Goal: Check status: Check status

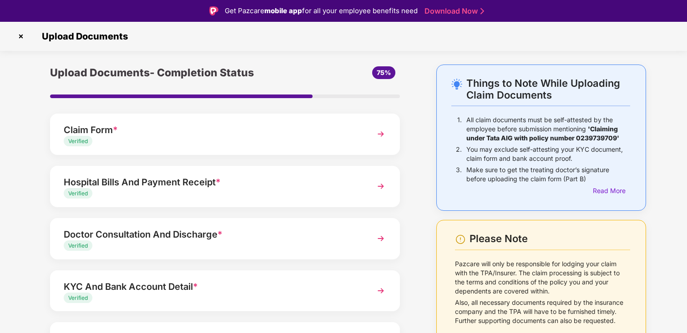
click at [18, 35] on img at bounding box center [21, 36] width 15 height 15
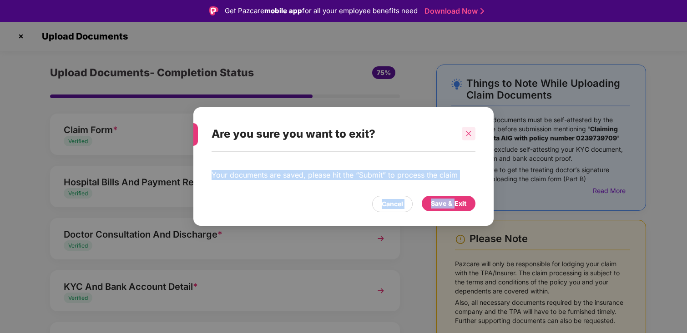
drag, startPoint x: 455, startPoint y: 202, endPoint x: 463, endPoint y: 133, distance: 69.6
click at [464, 133] on div "Are you sure you want to exit? Your documents are saved, please hit the “Submit…" at bounding box center [343, 166] width 300 height 119
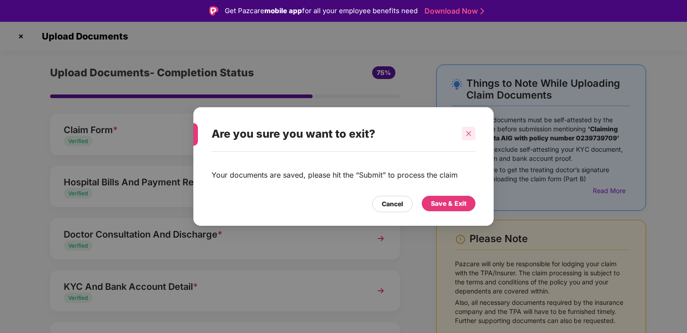
click at [463, 133] on div at bounding box center [469, 134] width 14 height 14
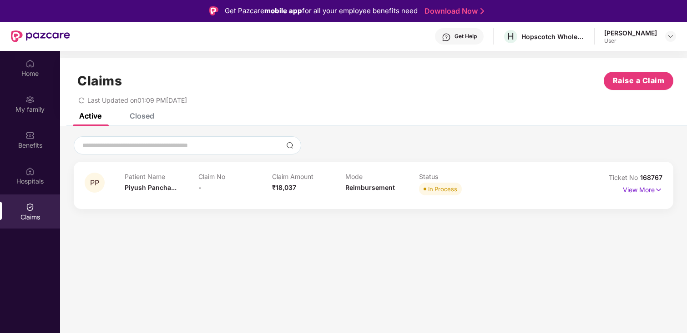
click at [90, 117] on div "Active" at bounding box center [90, 115] width 22 height 9
click at [652, 192] on p "View More" at bounding box center [643, 189] width 40 height 12
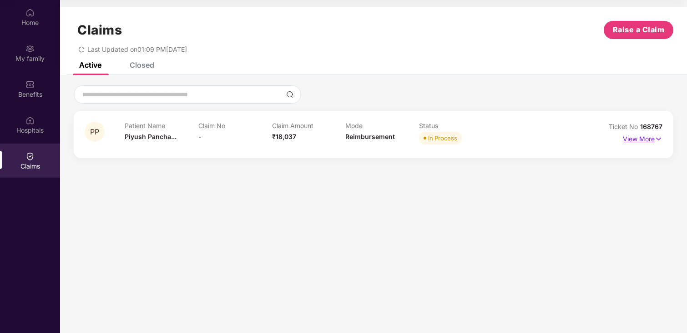
click at [642, 139] on p "View More" at bounding box center [643, 138] width 40 height 12
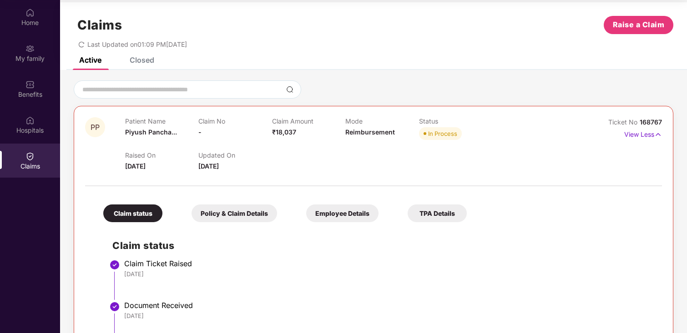
scroll to position [0, 0]
